Goal: Task Accomplishment & Management: Manage account settings

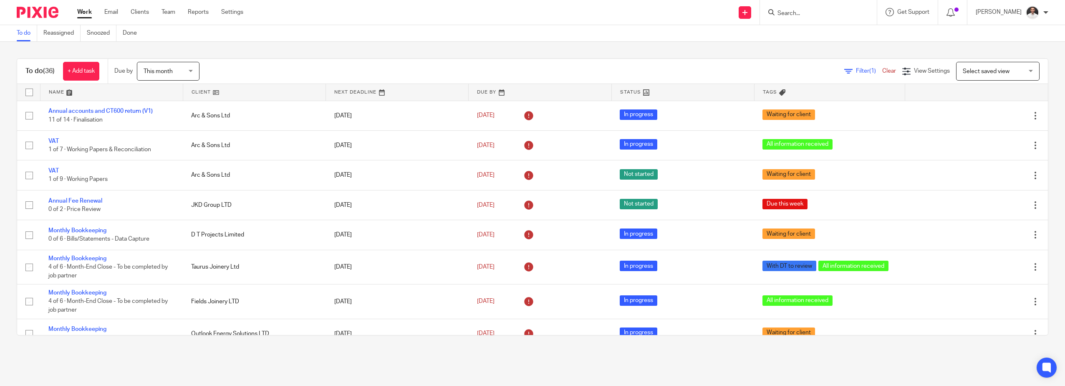
click at [842, 10] on input "Search" at bounding box center [814, 14] width 75 height 8
click at [812, 11] on input "Search" at bounding box center [814, 14] width 75 height 8
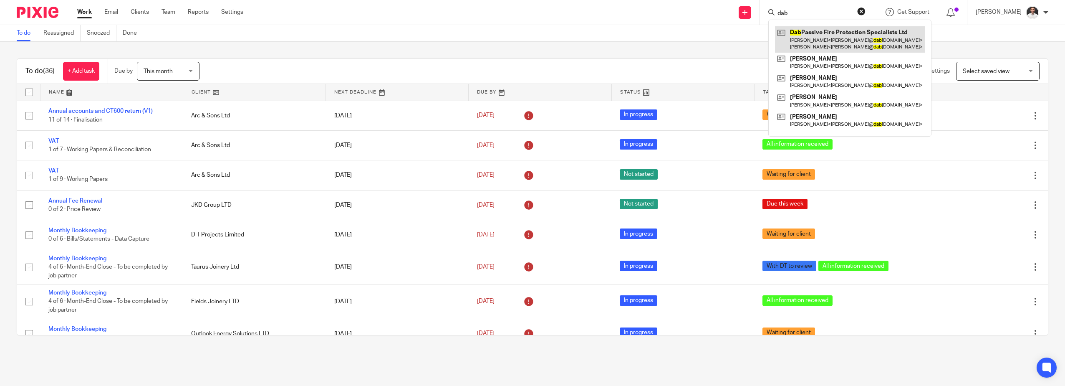
type input "dab"
click at [841, 35] on link at bounding box center [850, 39] width 150 height 26
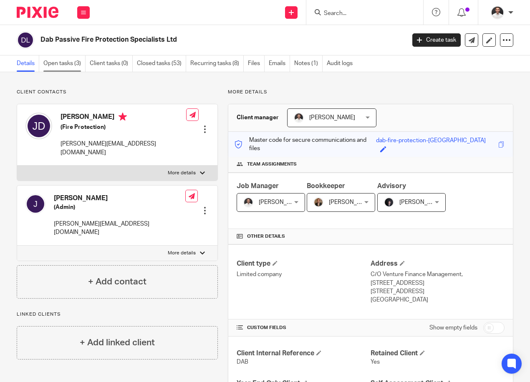
click at [65, 65] on link "Open tasks (3)" at bounding box center [64, 64] width 42 height 16
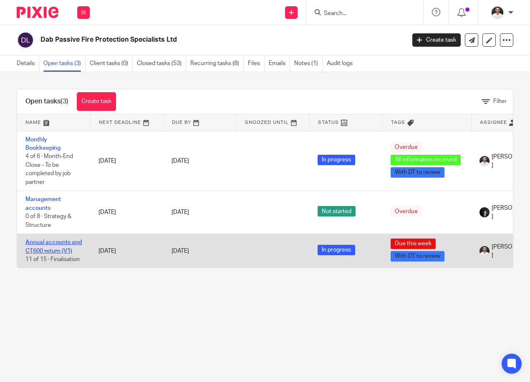
click at [57, 243] on link "Annual accounts and CT600 return (V1)" at bounding box center [53, 247] width 56 height 14
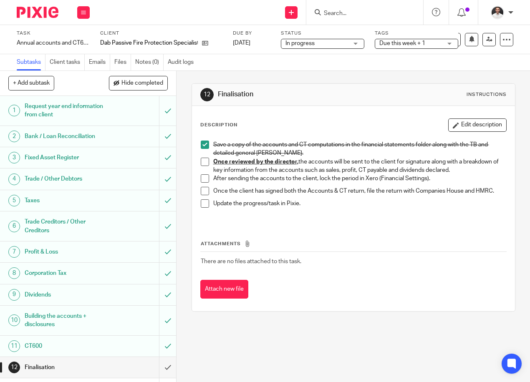
click at [202, 162] on span at bounding box center [205, 162] width 8 height 8
click at [202, 179] on span at bounding box center [205, 178] width 8 height 8
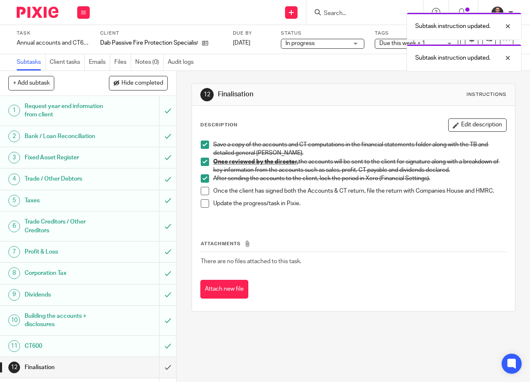
click at [206, 192] on span at bounding box center [205, 191] width 8 height 8
click at [205, 202] on span at bounding box center [205, 204] width 8 height 8
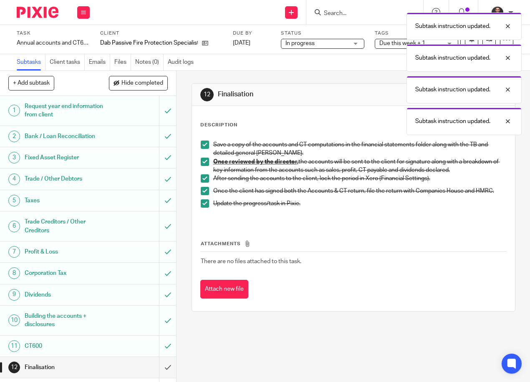
click at [47, 271] on h1 "Corporation Tax" at bounding box center [67, 273] width 84 height 13
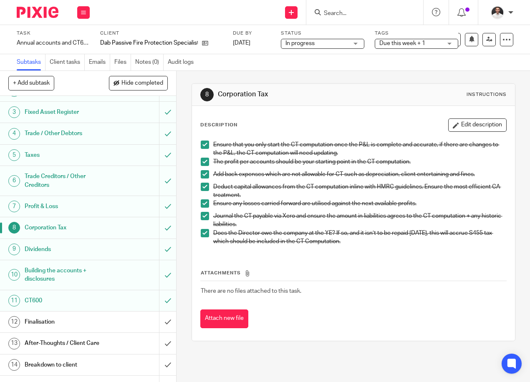
scroll to position [69, 0]
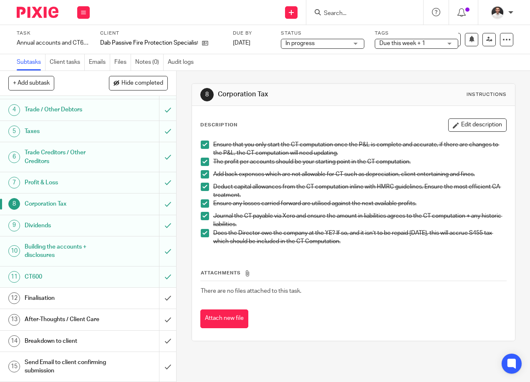
click at [52, 293] on h1 "Finalisation" at bounding box center [67, 298] width 84 height 13
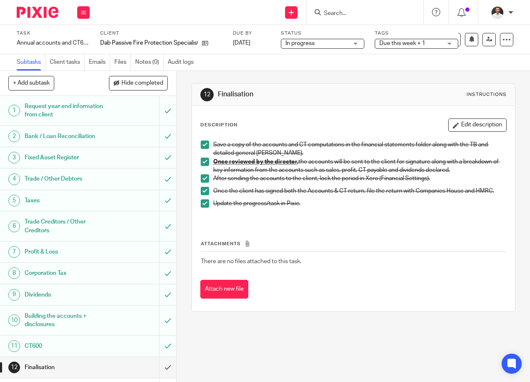
scroll to position [69, 0]
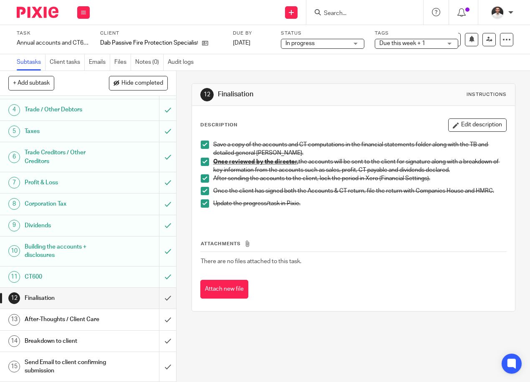
click at [96, 301] on h1 "Finalisation" at bounding box center [67, 298] width 84 height 13
click at [53, 299] on h1 "Finalisation" at bounding box center [67, 298] width 84 height 13
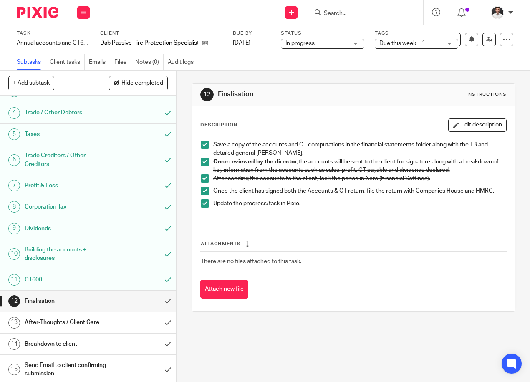
scroll to position [69, 0]
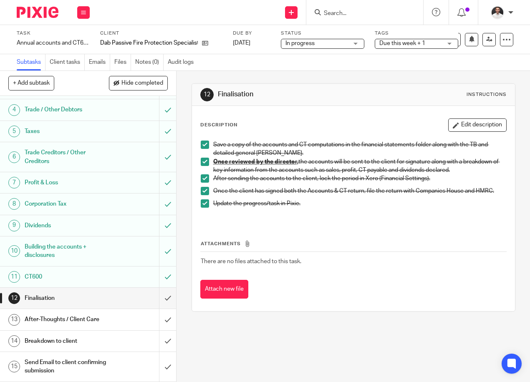
click at [70, 341] on h1 "Breakdown to client" at bounding box center [67, 341] width 84 height 13
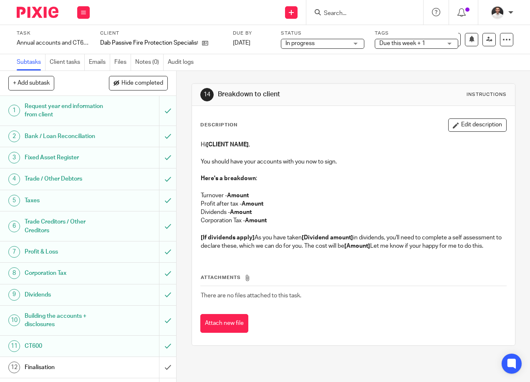
click at [245, 94] on h1 "Breakdown to client" at bounding box center [294, 94] width 153 height 9
drag, startPoint x: 238, startPoint y: 256, endPoint x: 181, endPoint y: 129, distance: 138.9
click at [181, 129] on div "14 Breakdown to client Instructions Description Edit description Hi [CLIENT NAM…" at bounding box center [354, 226] width 354 height 311
drag, startPoint x: 181, startPoint y: 129, endPoint x: 219, endPoint y: 154, distance: 45.2
click at [219, 154] on p at bounding box center [354, 153] width 306 height 8
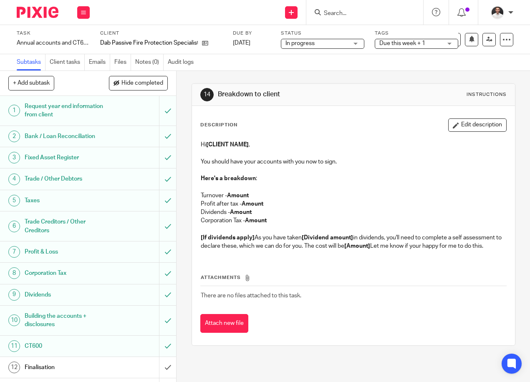
click at [201, 146] on p "Hi [CLIENT NAME] ," at bounding box center [354, 145] width 306 height 8
click at [201, 144] on p "Hi [CLIENT NAME] ," at bounding box center [354, 145] width 306 height 8
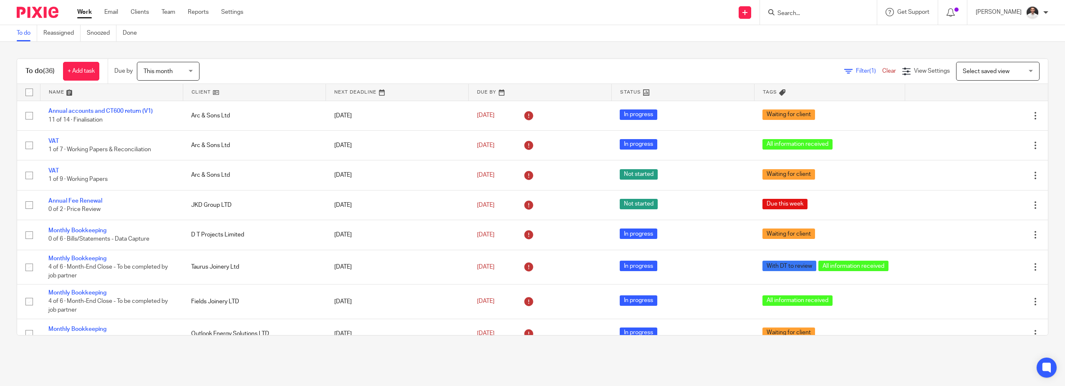
drag, startPoint x: 830, startPoint y: 11, endPoint x: 825, endPoint y: 13, distance: 5.7
click at [828, 11] on input "Search" at bounding box center [814, 14] width 75 height 8
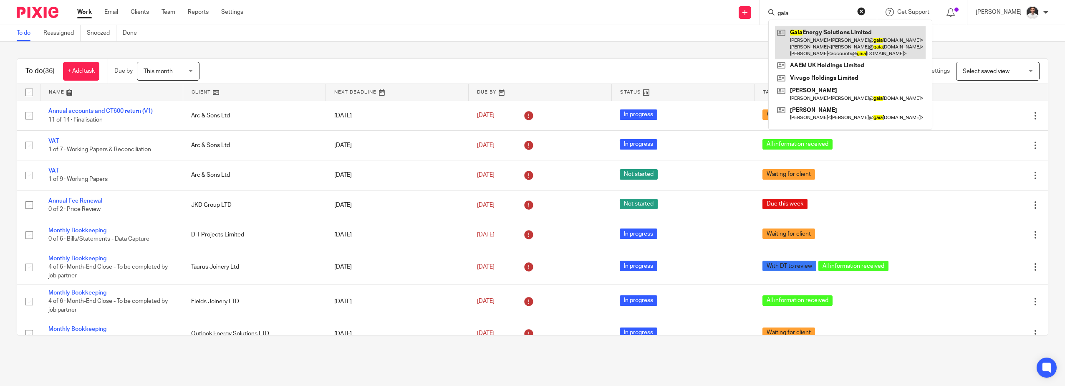
type input "gaia"
click at [835, 40] on link at bounding box center [850, 42] width 151 height 33
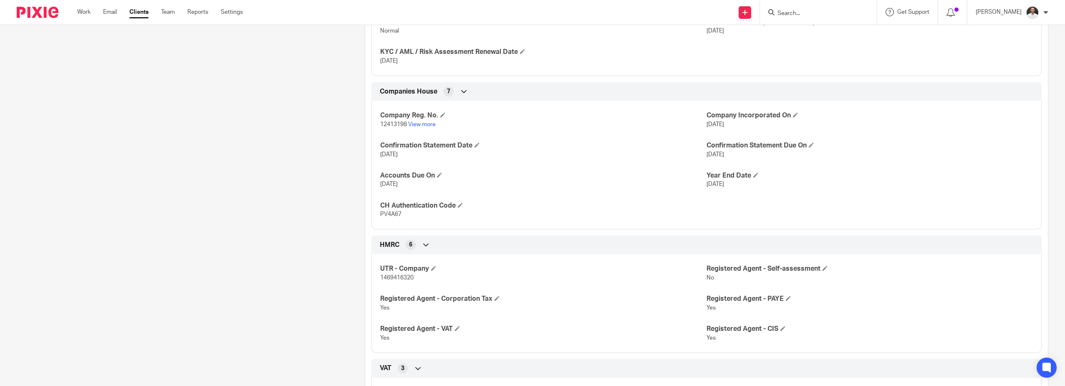
scroll to position [556, 0]
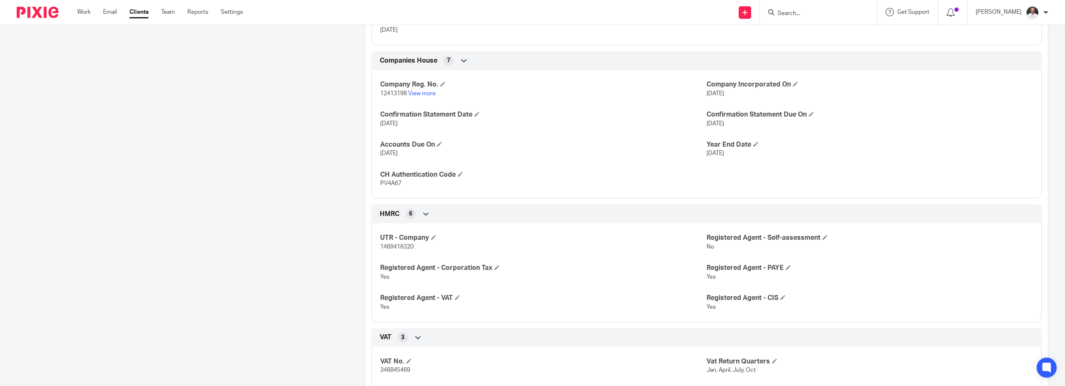
click at [399, 245] on span "1469416320" at bounding box center [396, 247] width 33 height 6
copy span "1469416320"
click at [388, 94] on span "12413198" at bounding box center [393, 94] width 27 height 6
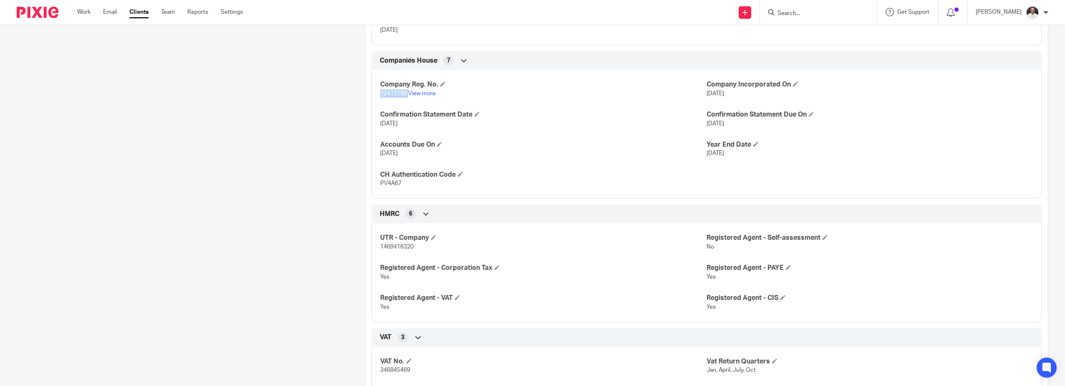
copy p "12413198"
